Goal: Task Accomplishment & Management: Use online tool/utility

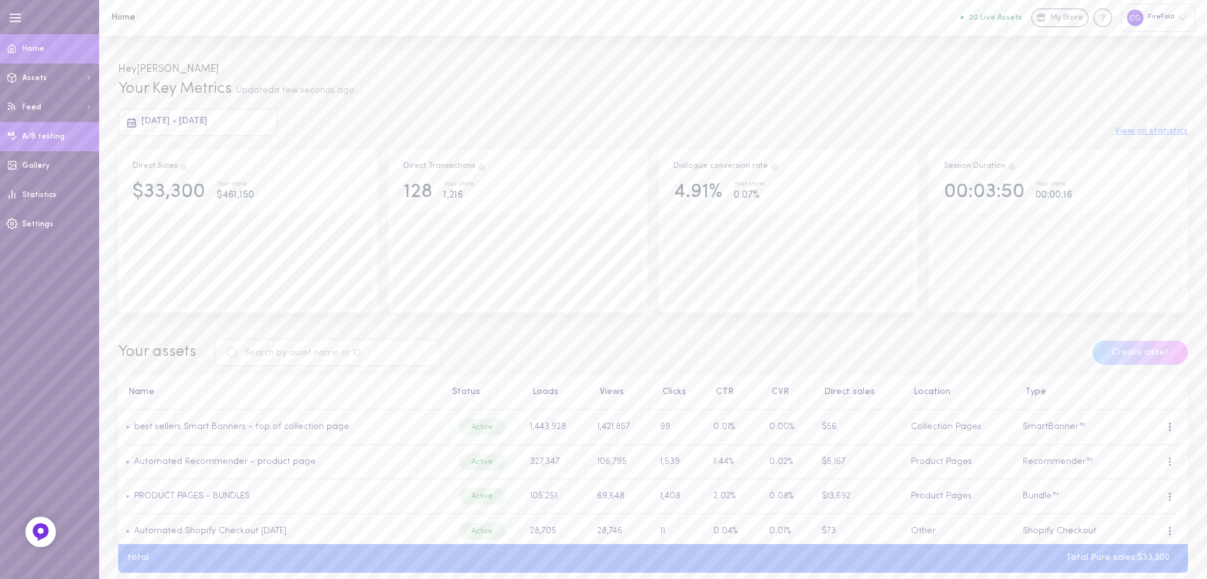
click at [48, 138] on span "A/B testing" at bounding box center [43, 137] width 43 height 8
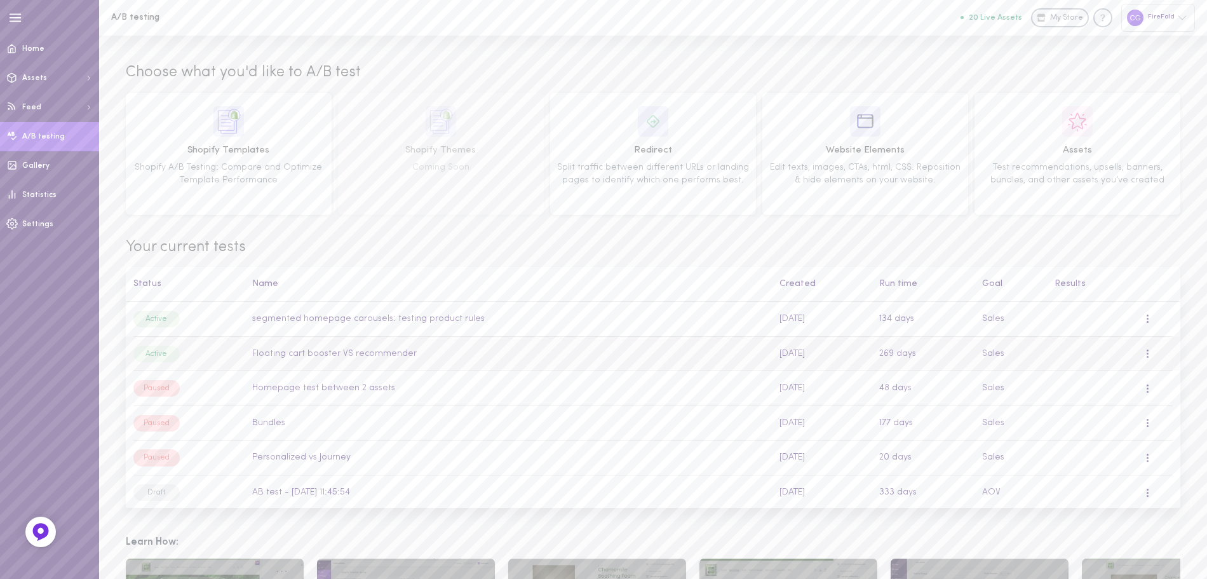
click at [168, 357] on div "Active" at bounding box center [156, 354] width 46 height 17
click at [292, 354] on td "Floating cart booster VS recommender" at bounding box center [508, 353] width 527 height 35
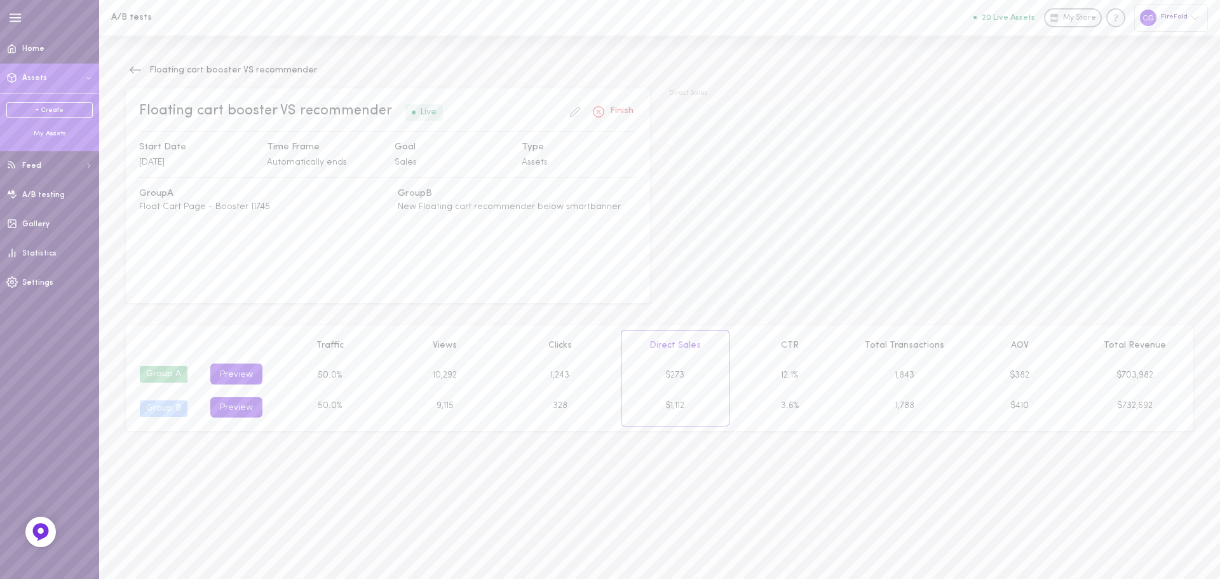
click at [57, 133] on div "My Assets" at bounding box center [49, 134] width 86 height 10
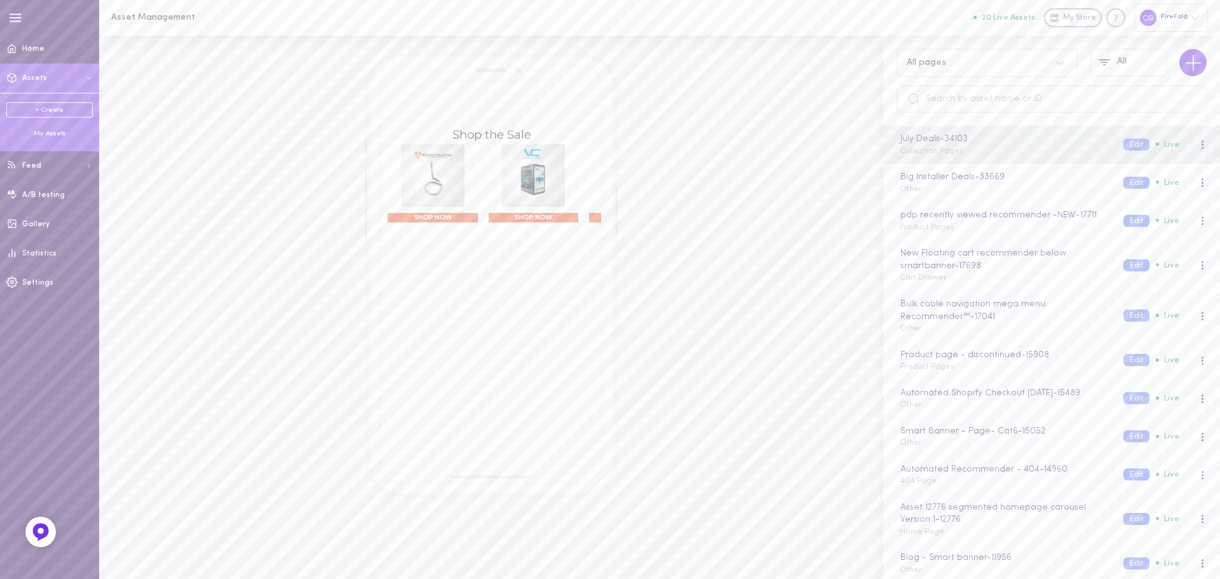
click at [738, 276] on div "Shop the Sale Up to 11% OFF Winnie Industries SHOP NOW Up to 3% OFF Vertical Ca…" at bounding box center [491, 274] width 748 height 443
